Goal: Information Seeking & Learning: Find specific fact

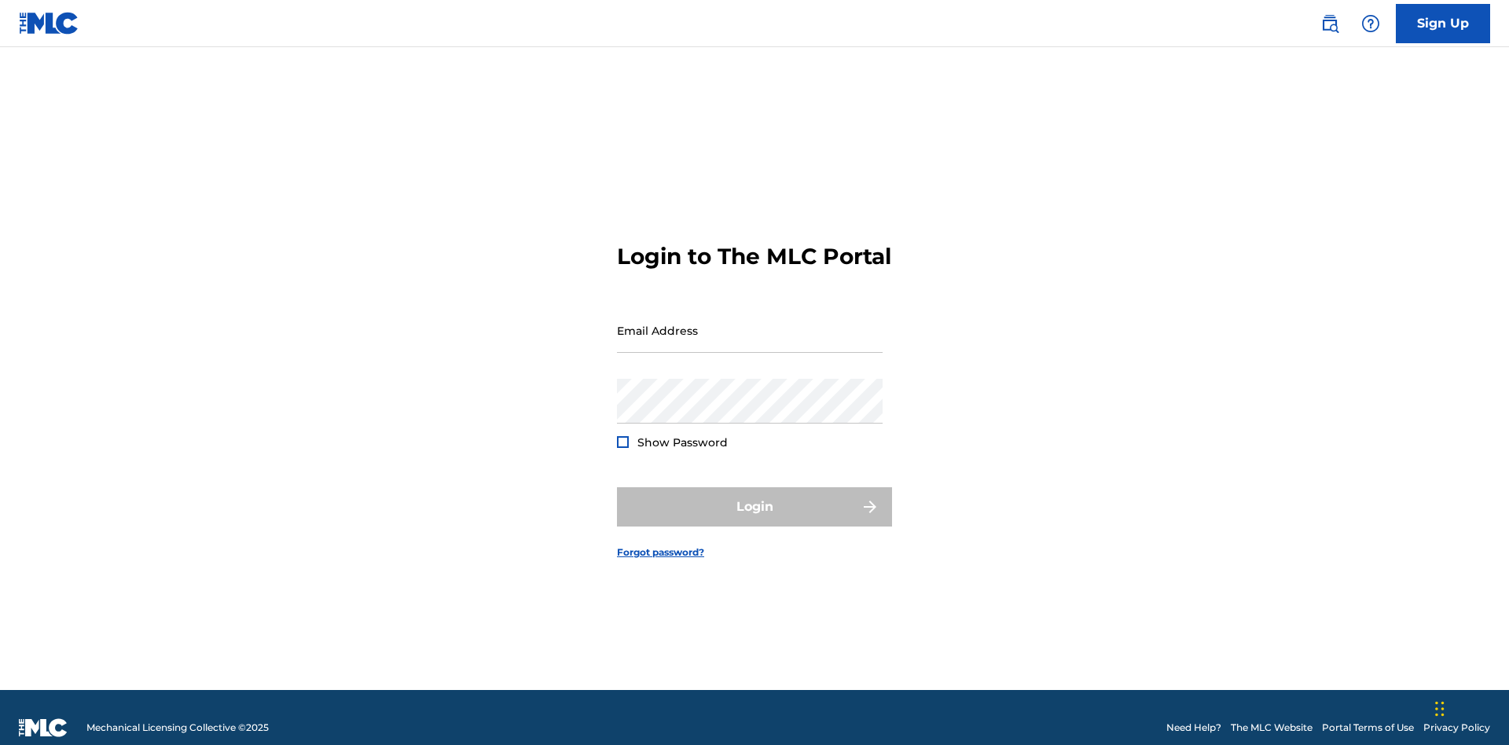
scroll to position [20, 0]
click at [750, 323] on input "Email Address" at bounding box center [750, 330] width 266 height 45
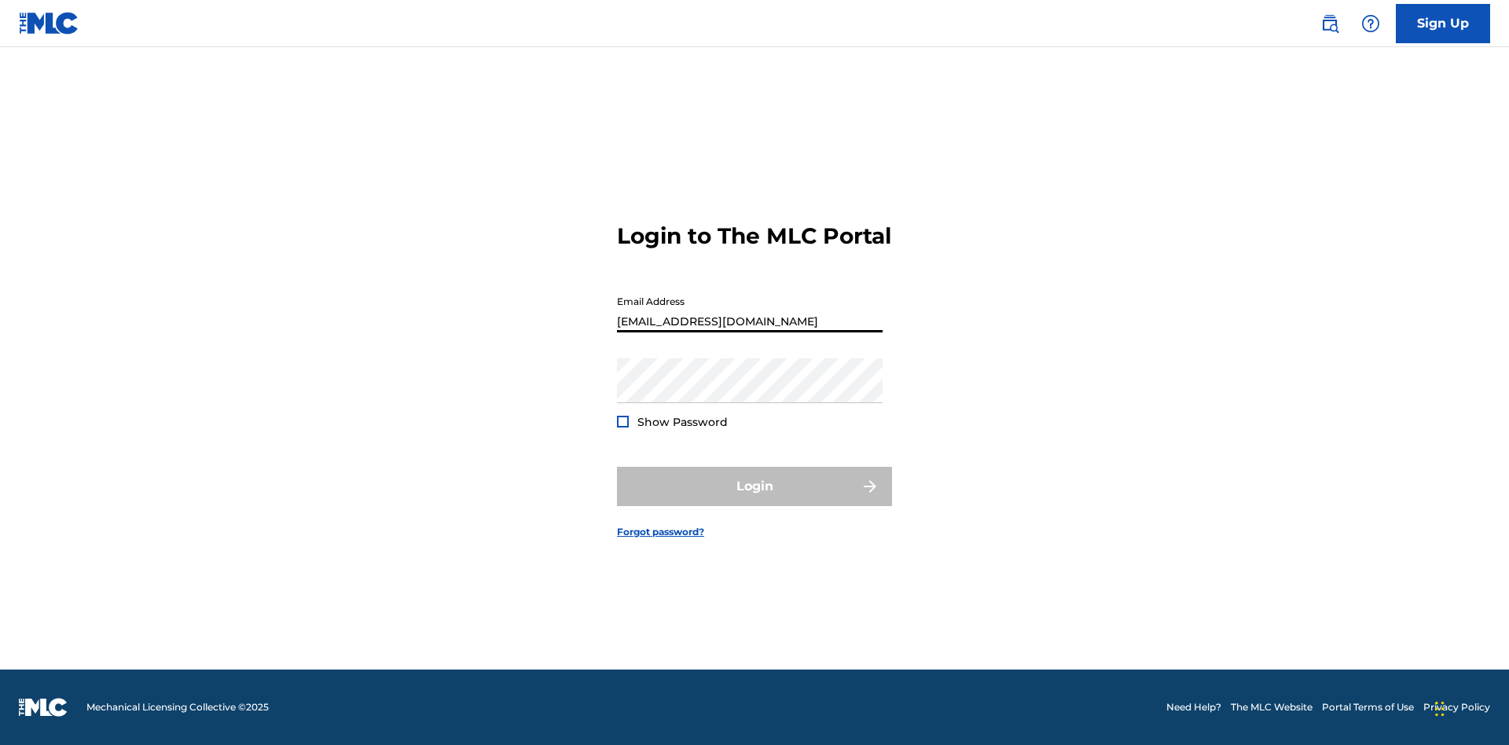
type input "[EMAIL_ADDRESS][DOMAIN_NAME]"
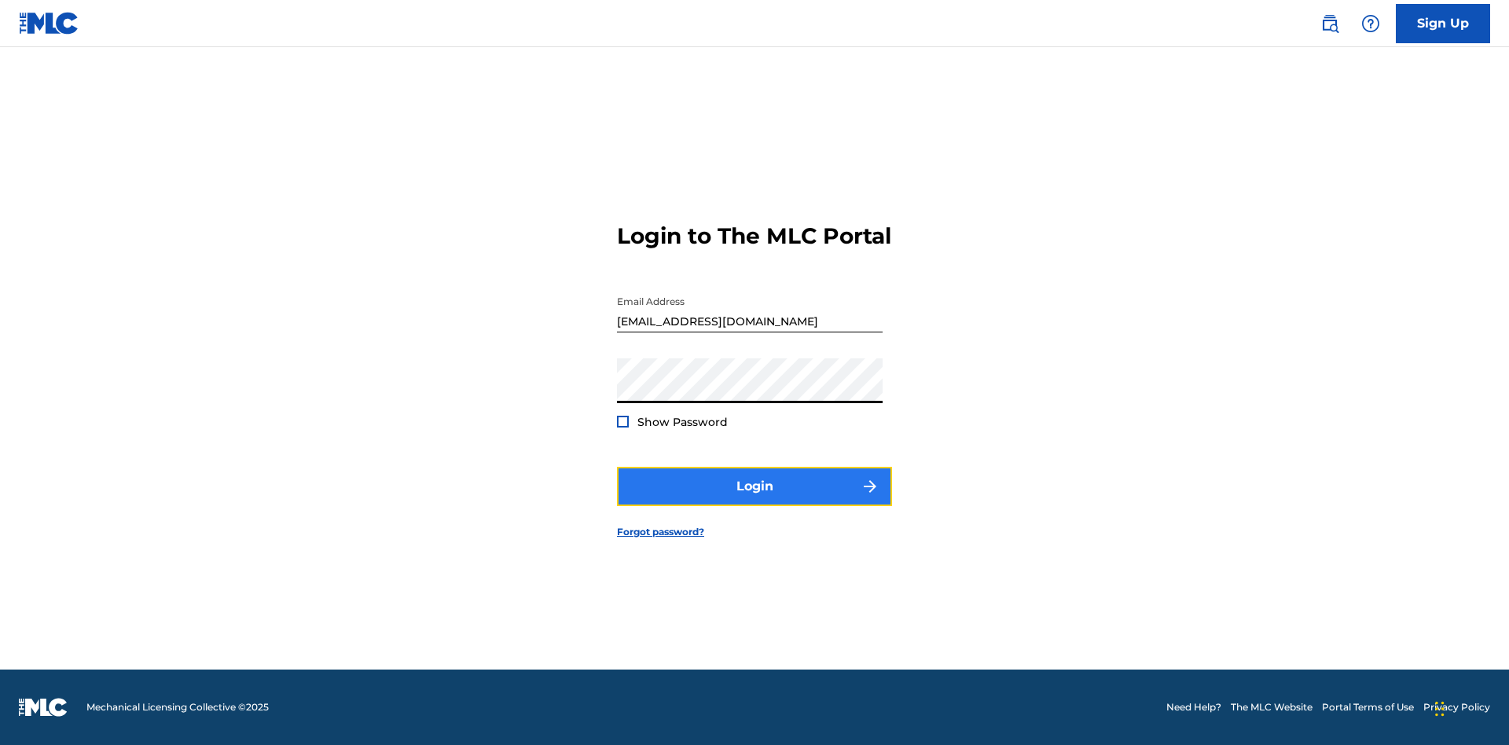
click at [754, 500] on button "Login" at bounding box center [754, 486] width 275 height 39
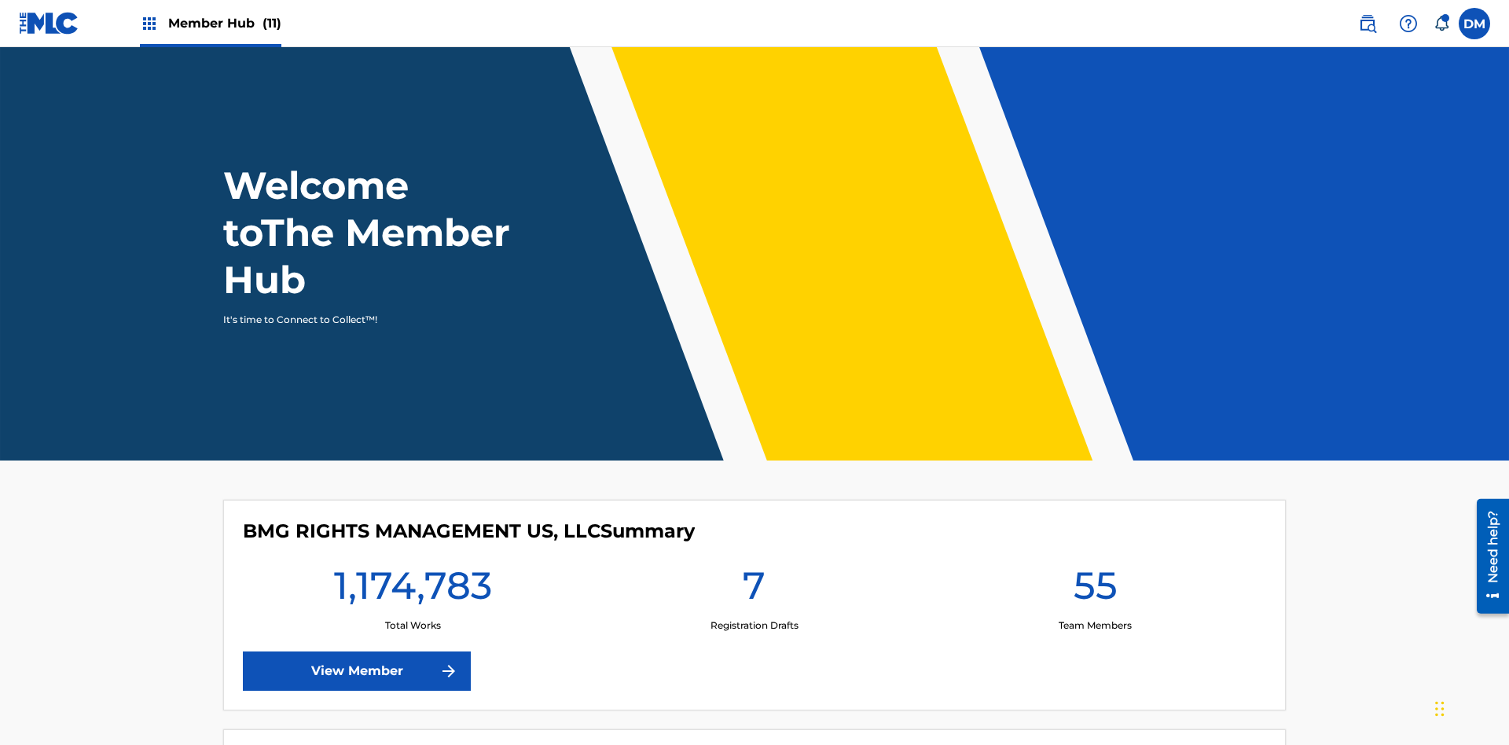
click at [210, 23] on span "Member Hub (11)" at bounding box center [224, 23] width 113 height 18
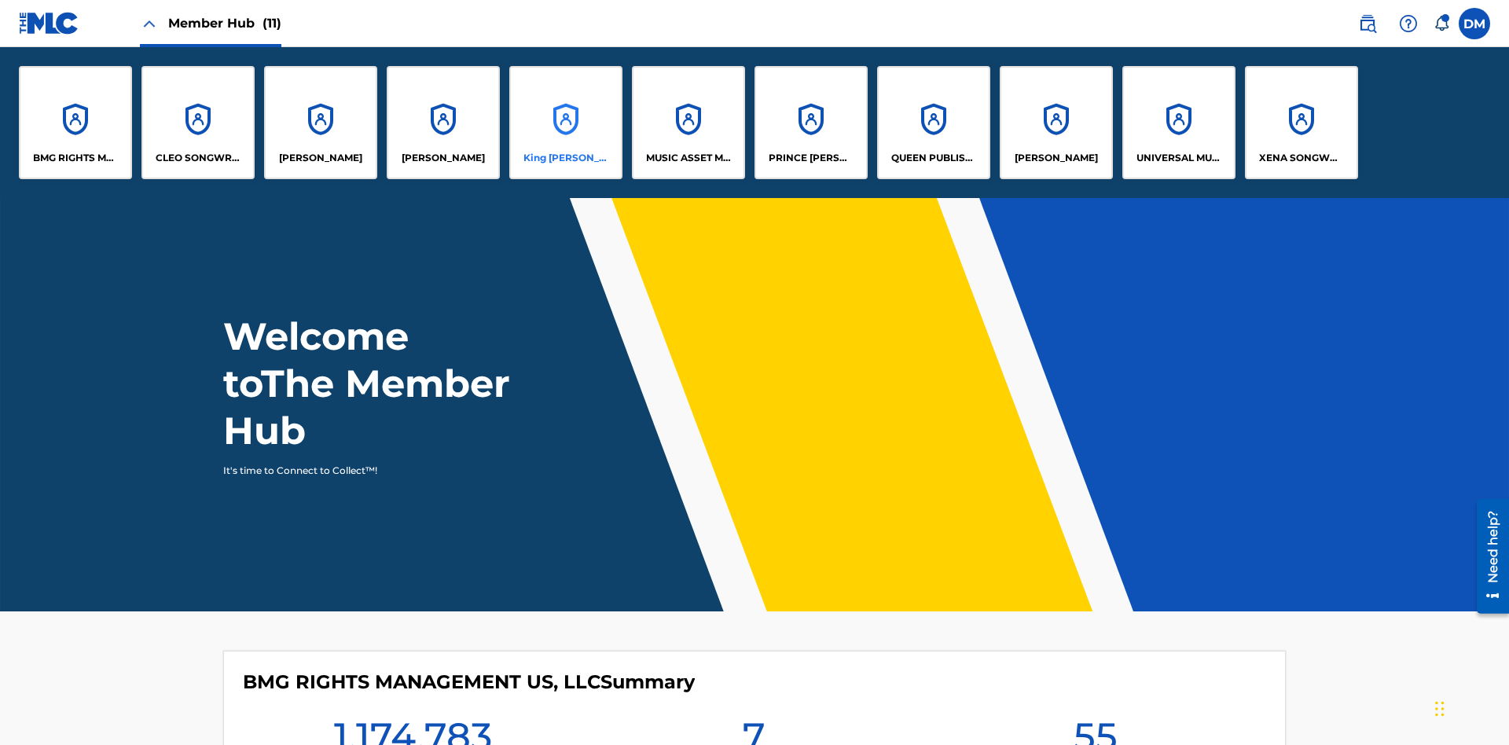
click at [565, 158] on p "King [PERSON_NAME]" at bounding box center [566, 158] width 86 height 14
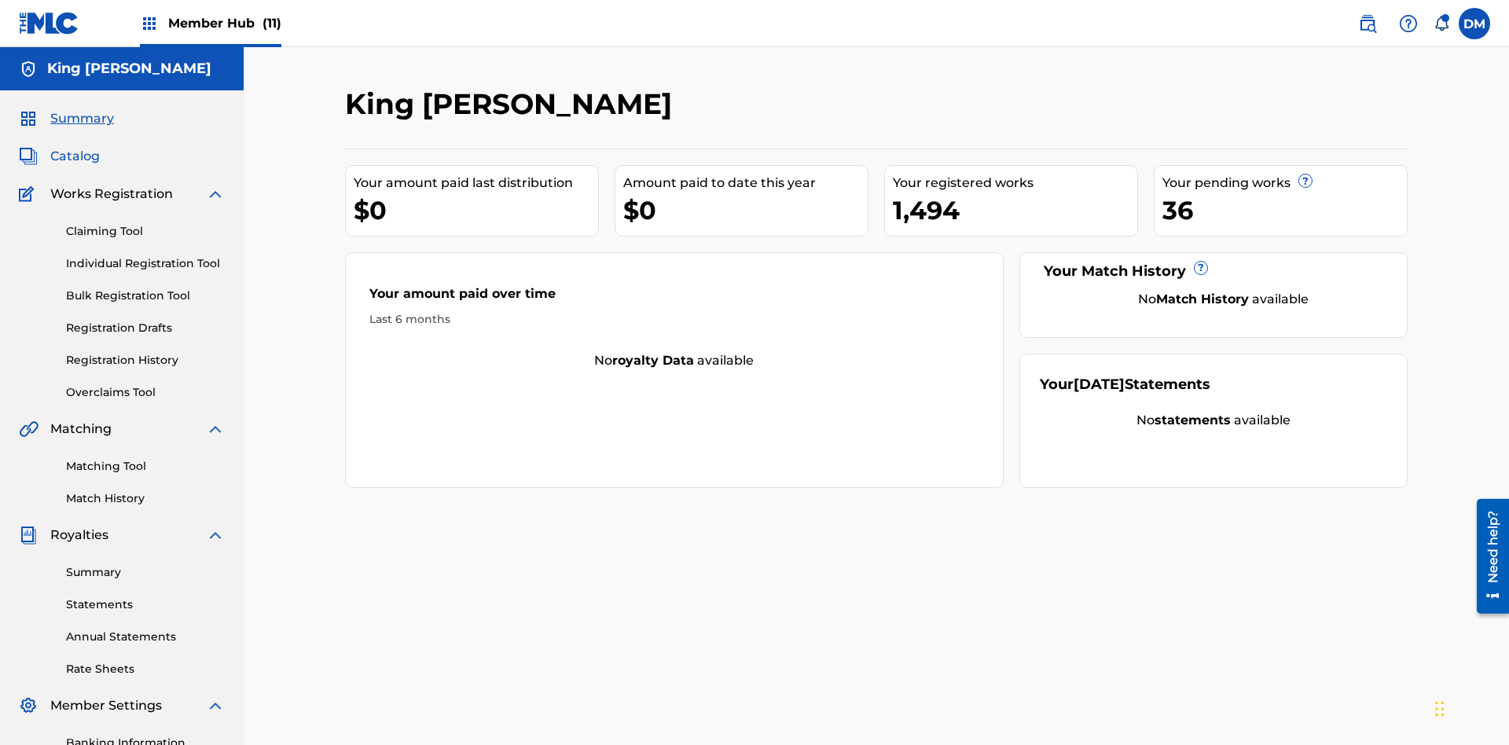
click at [75, 147] on span "Catalog" at bounding box center [75, 156] width 50 height 19
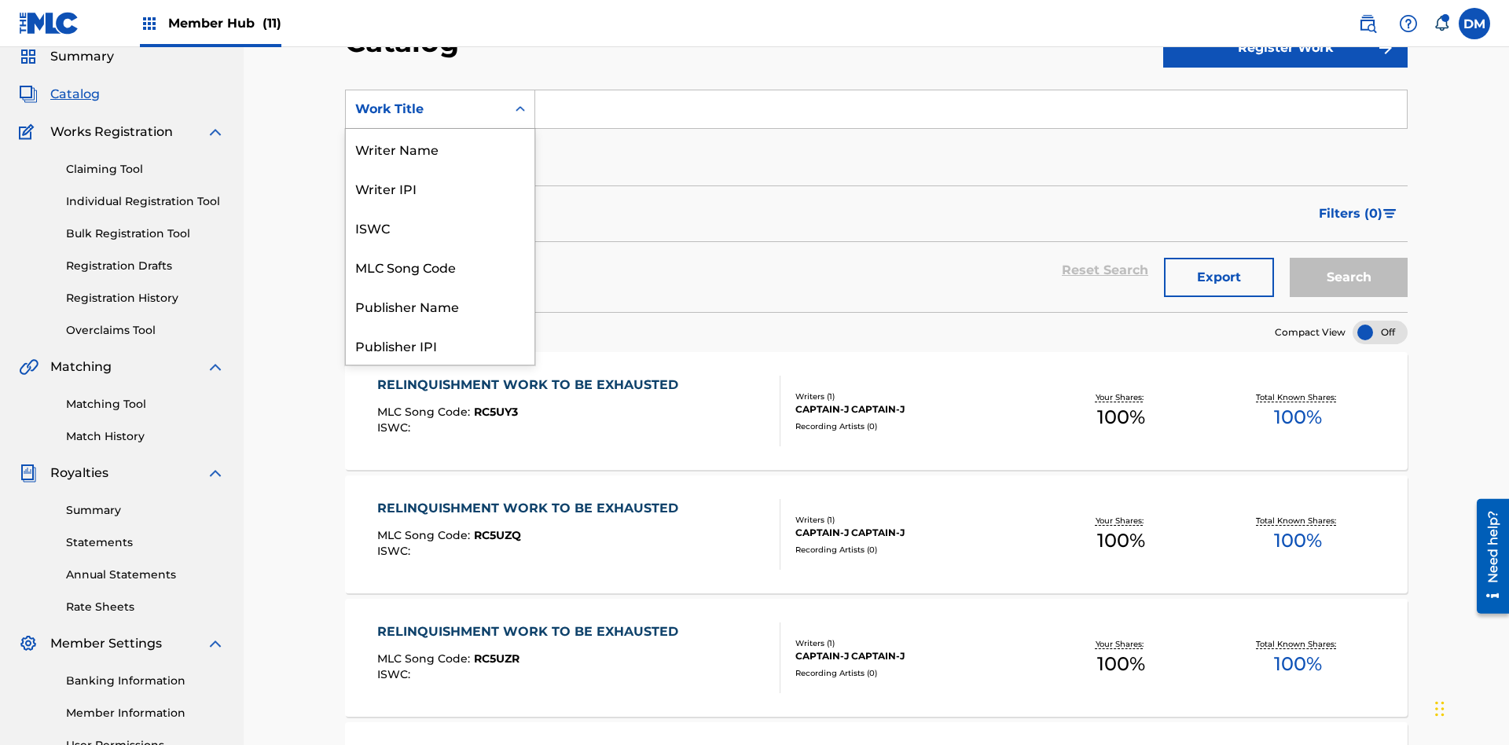
scroll to position [236, 0]
click at [440, 345] on div "Work Title" at bounding box center [440, 344] width 189 height 39
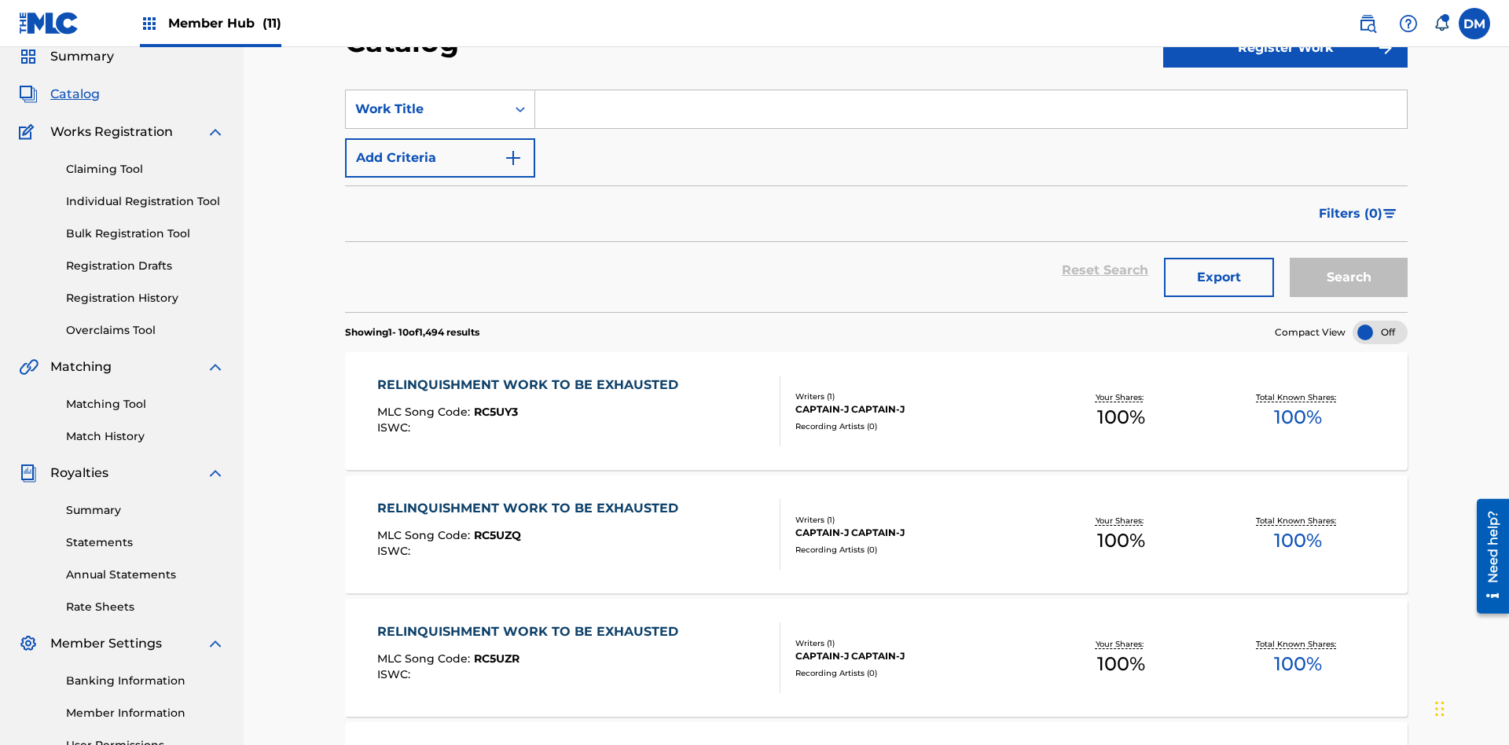
click at [971, 113] on input "Search Form" at bounding box center [970, 109] width 871 height 38
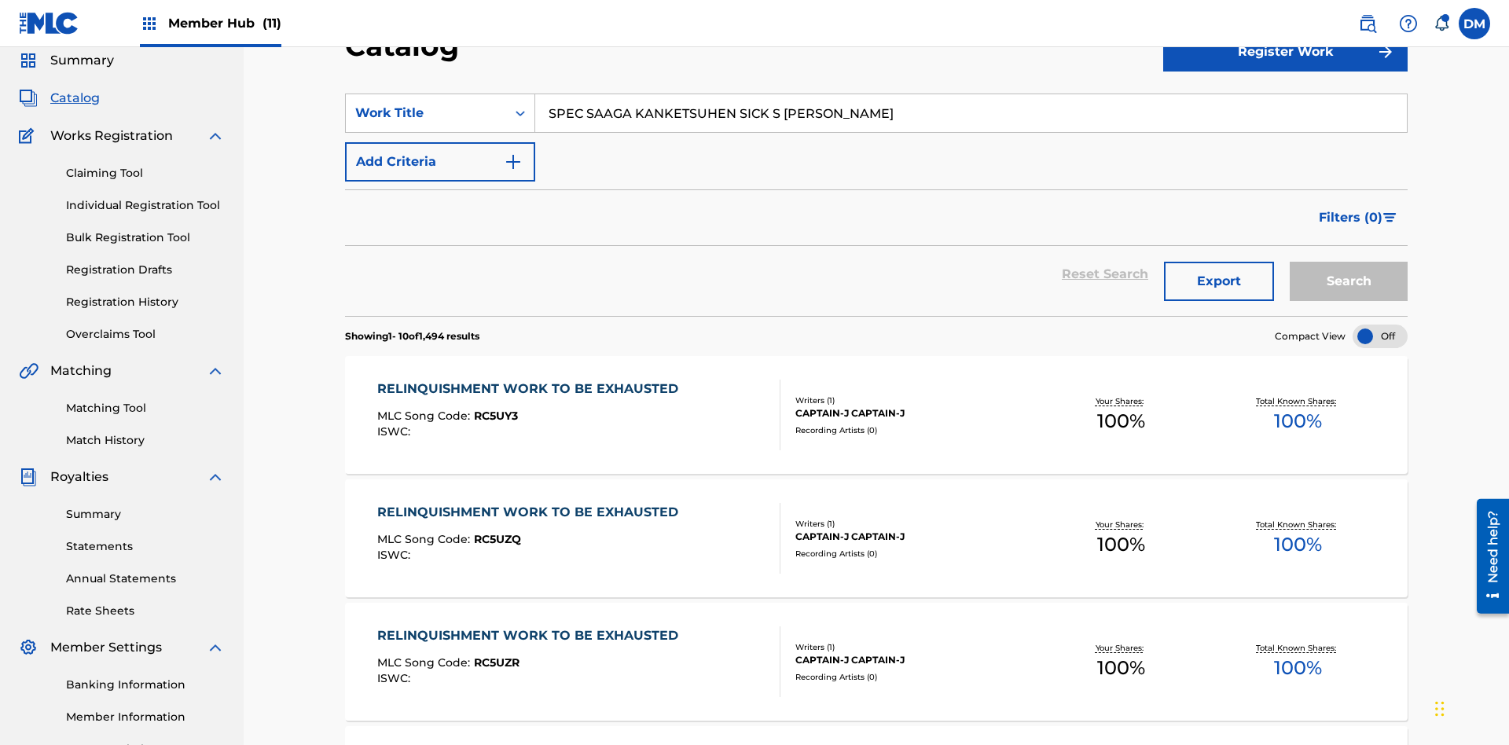
type input "SPEC SAAGA KANKETSUHEN SICK S [PERSON_NAME] NAIKAKU JOUHOU CHOUS"
